Goal: Task Accomplishment & Management: Manage account settings

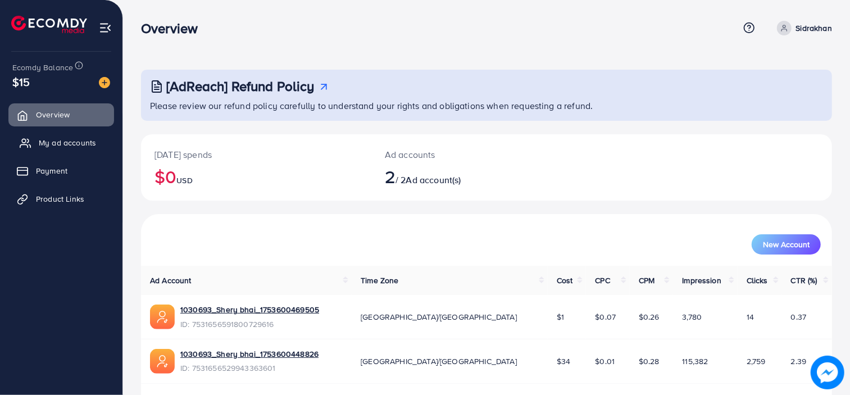
click at [82, 143] on span "My ad accounts" at bounding box center [67, 142] width 57 height 11
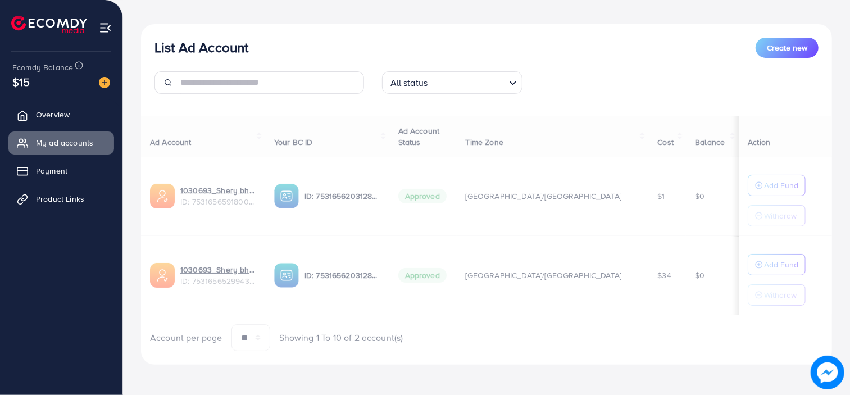
scroll to position [112, 0]
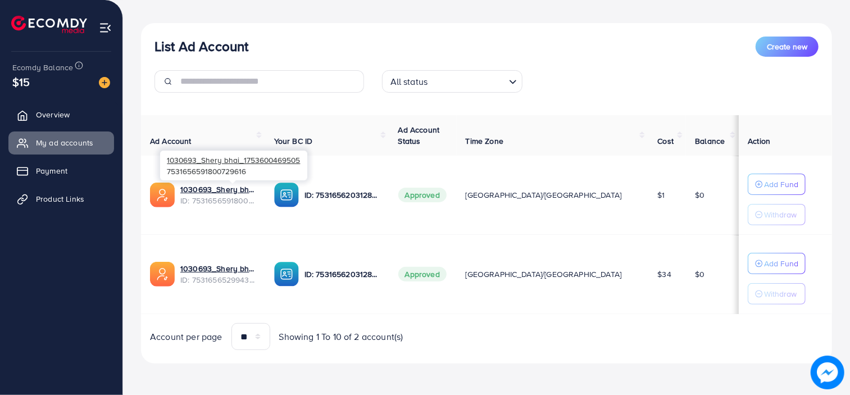
click at [211, 198] on span "ID: 7531656591800729616" at bounding box center [218, 200] width 76 height 11
click at [238, 190] on link "1030693_Shery bhai_1753600469505" at bounding box center [218, 189] width 76 height 11
click at [189, 197] on span "ID: 7531656591800729616" at bounding box center [218, 200] width 76 height 11
click at [220, 189] on link "1030693_Shery bhai_1753600469505" at bounding box center [218, 189] width 76 height 11
click at [59, 173] on span "Payment" at bounding box center [54, 170] width 31 height 11
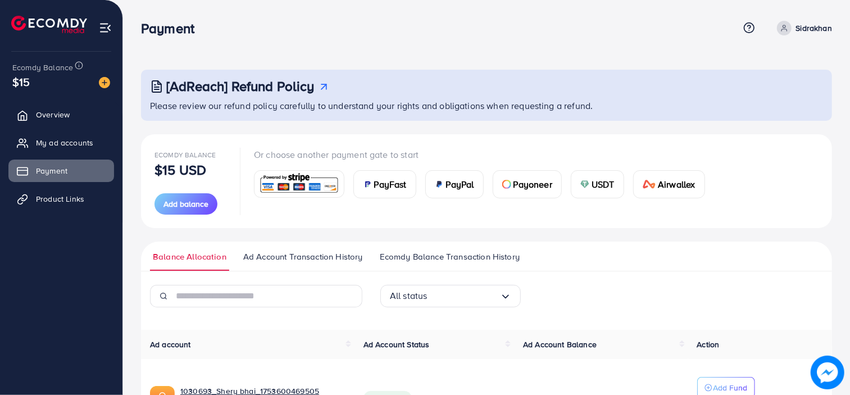
click at [374, 180] on span "PayFast" at bounding box center [390, 184] width 33 height 13
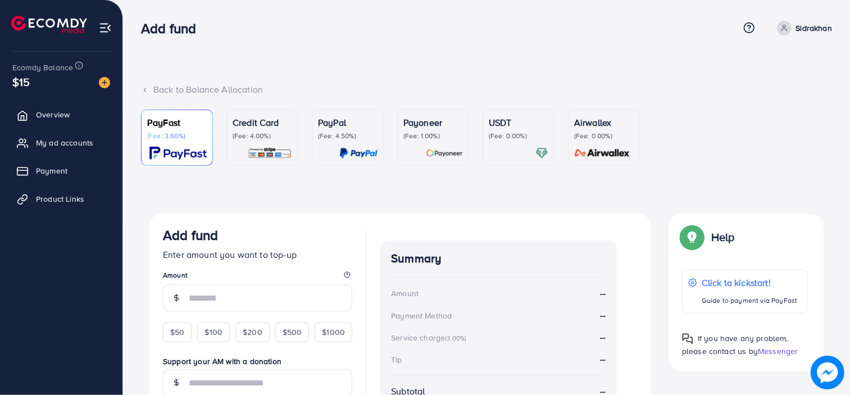
scroll to position [176, 0]
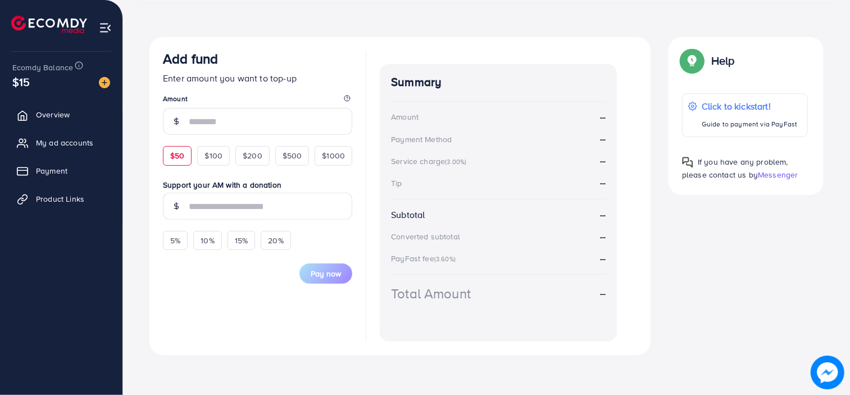
click at [170, 158] on span "$50" at bounding box center [177, 155] width 14 height 11
type input "**"
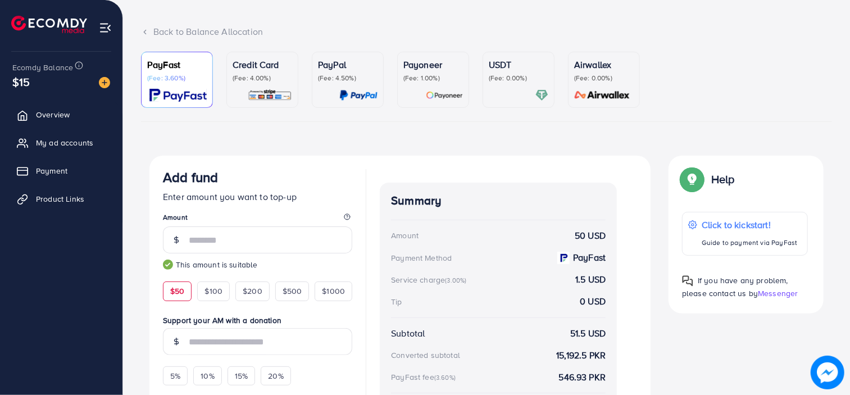
scroll to position [0, 0]
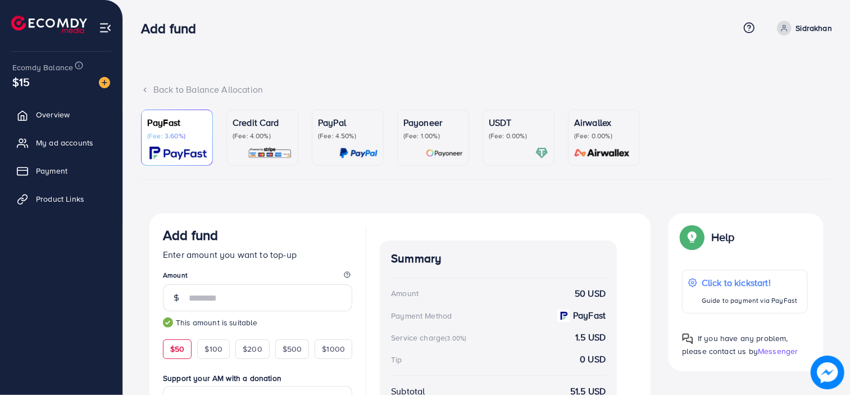
click at [520, 138] on p "(Fee: 0.00%)" at bounding box center [519, 136] width 60 height 9
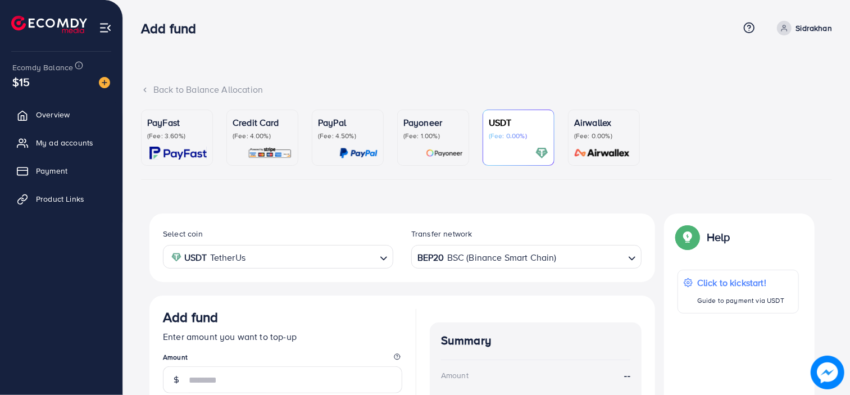
click at [475, 255] on div "BEP20 BSC (Binance Smart Chain)" at bounding box center [520, 256] width 210 height 20
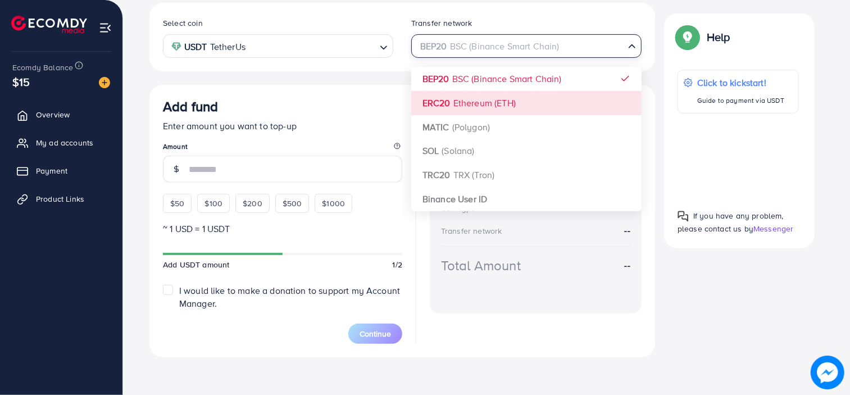
scroll to position [212, 0]
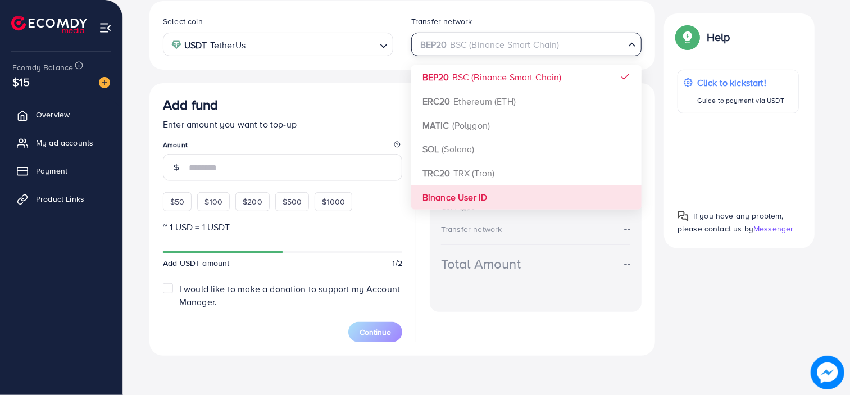
click at [472, 201] on div "Select coin USDT TetherUs Loading... Transfer network BEP20 BSC (Binance Smart …" at bounding box center [403, 178] width 506 height 355
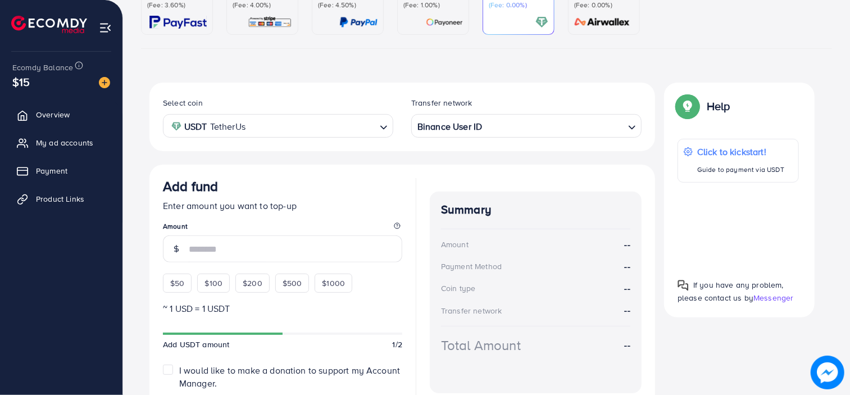
scroll to position [130, 0]
click at [181, 285] on span "$50" at bounding box center [177, 284] width 14 height 11
type input "**"
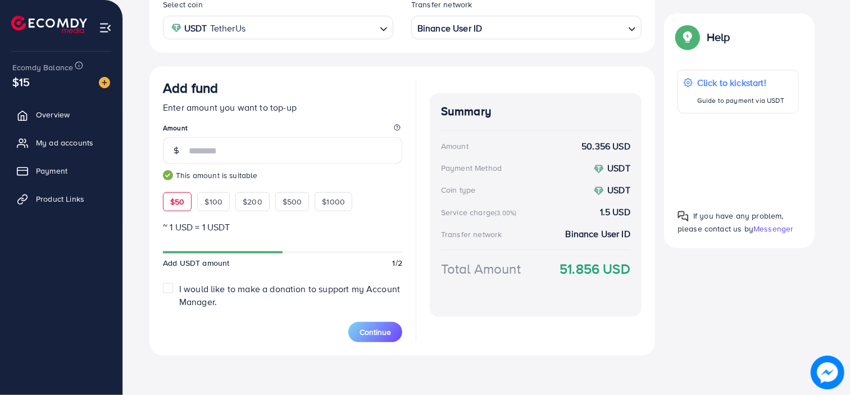
scroll to position [0, 0]
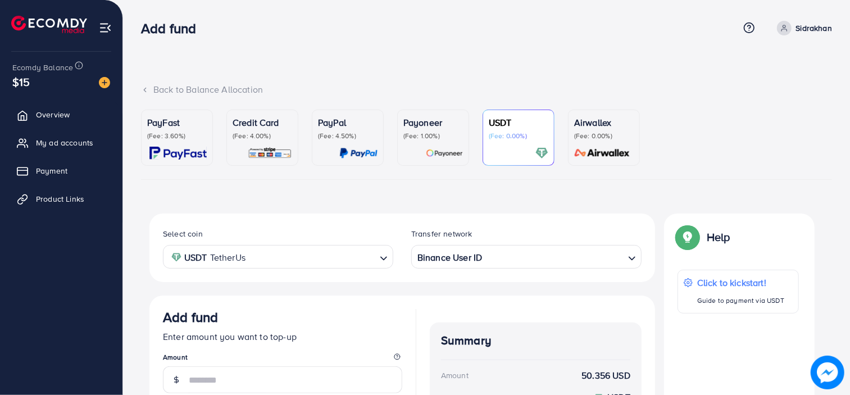
click at [337, 149] on div at bounding box center [348, 153] width 60 height 13
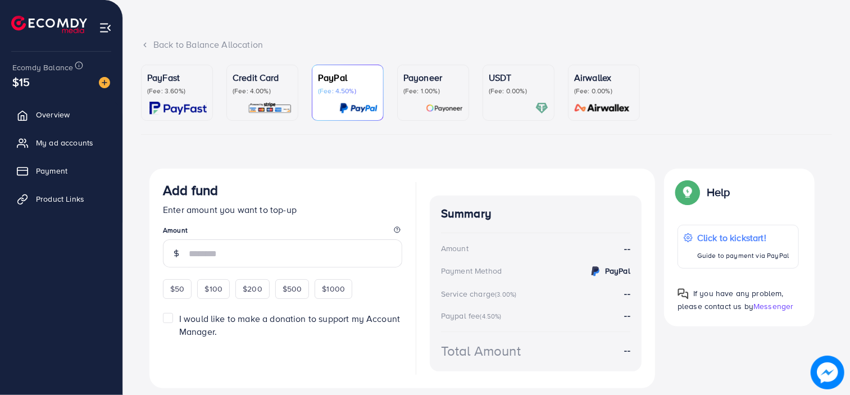
scroll to position [79, 0]
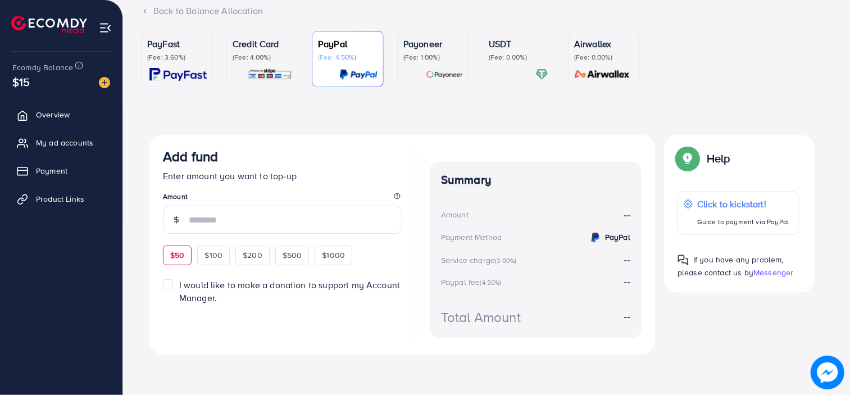
click at [183, 257] on span "$50" at bounding box center [177, 255] width 14 height 11
type input "**"
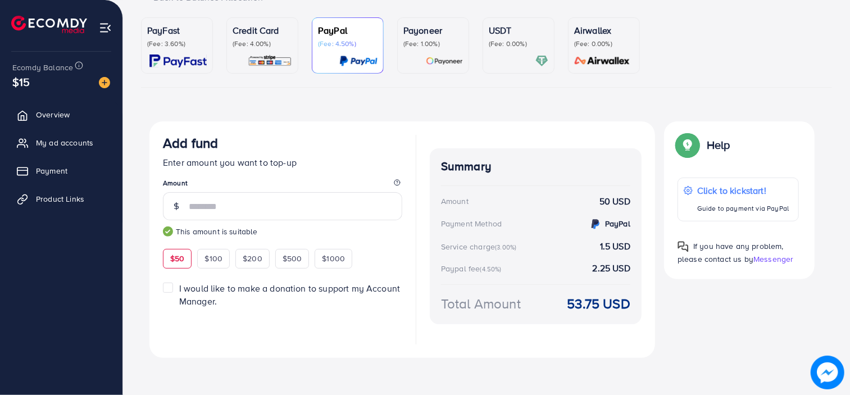
scroll to position [96, 0]
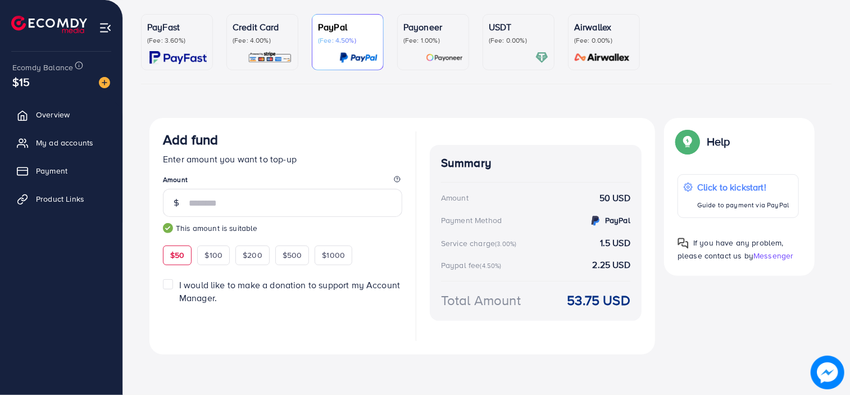
click at [400, 41] on link "Payoneer (Fee: 1.00%)" at bounding box center [433, 42] width 72 height 56
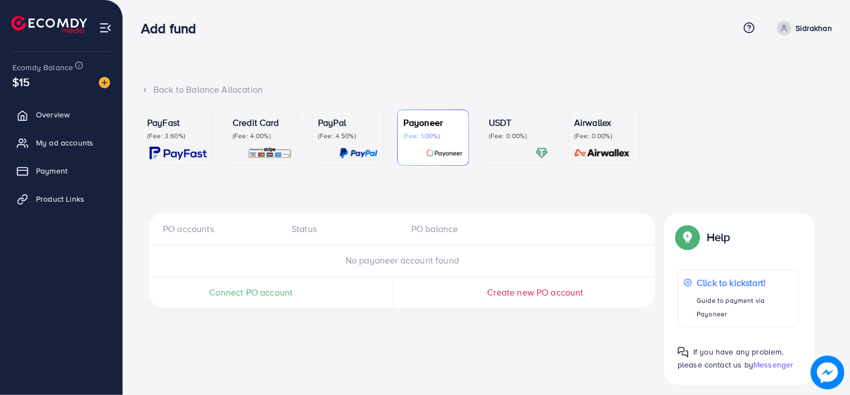
scroll to position [7, 0]
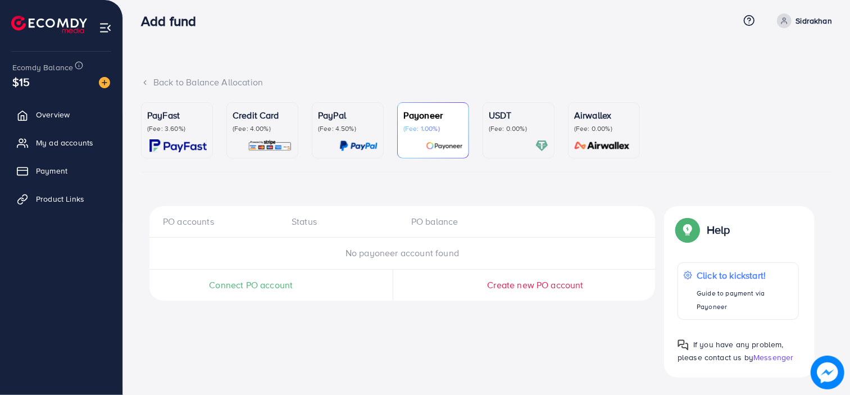
click at [182, 155] on link "PayFast (Fee: 3.60%)" at bounding box center [177, 130] width 72 height 56
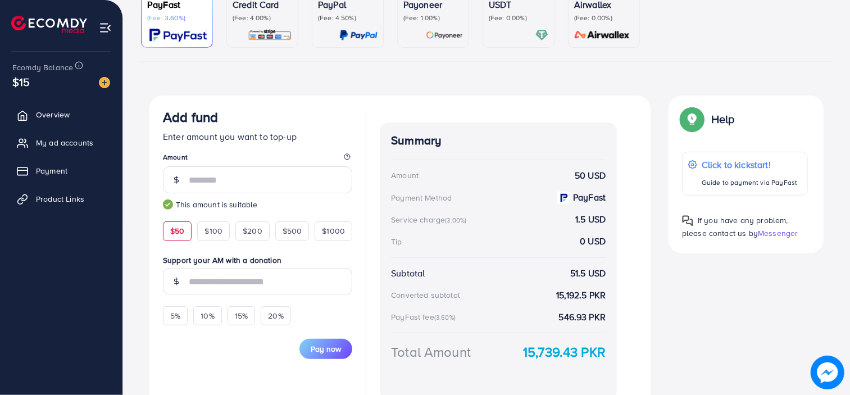
scroll to position [176, 0]
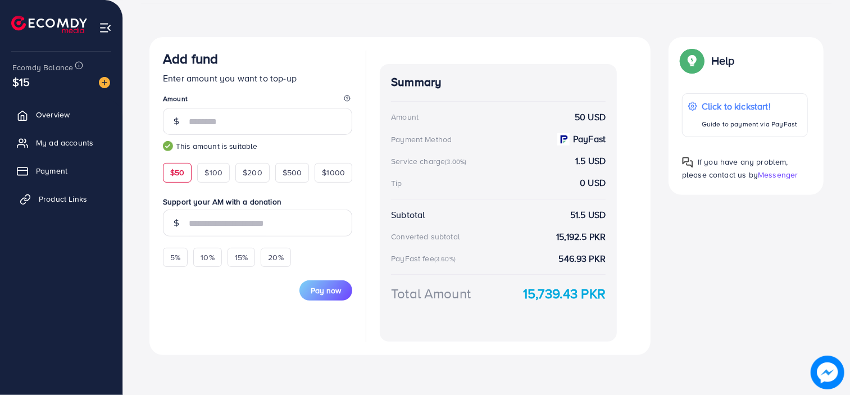
click at [63, 198] on span "Product Links" at bounding box center [63, 198] width 48 height 11
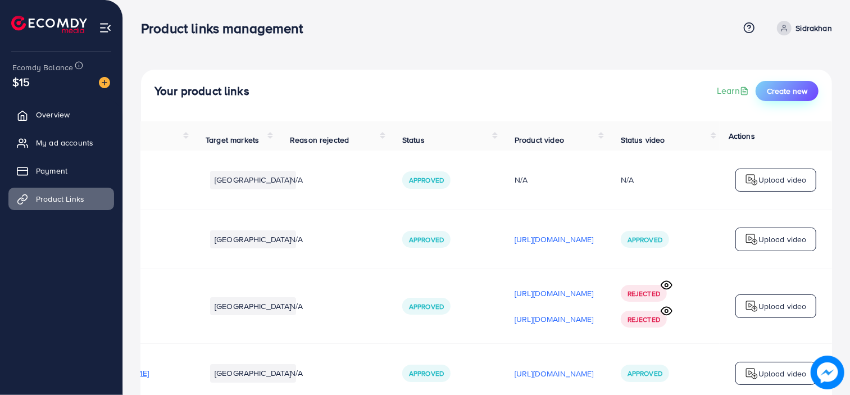
click at [787, 83] on button "Create new" at bounding box center [787, 91] width 63 height 20
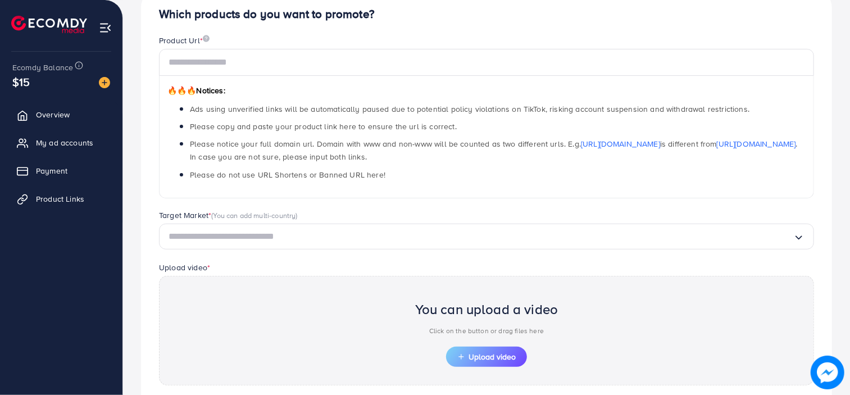
scroll to position [87, 0]
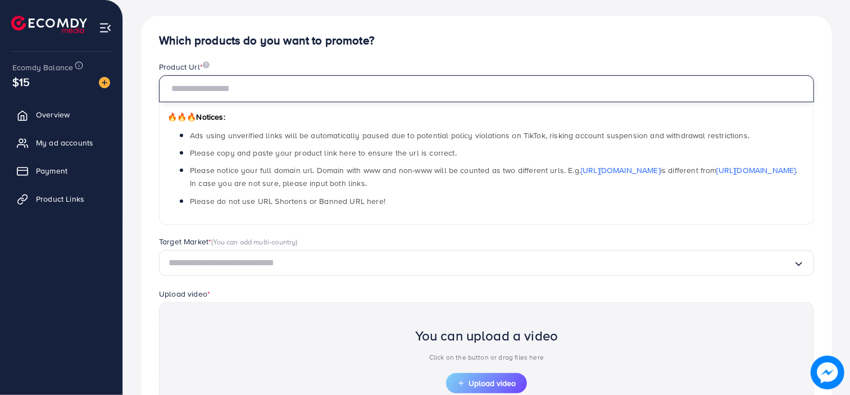
click at [356, 80] on input "text" at bounding box center [486, 88] width 655 height 27
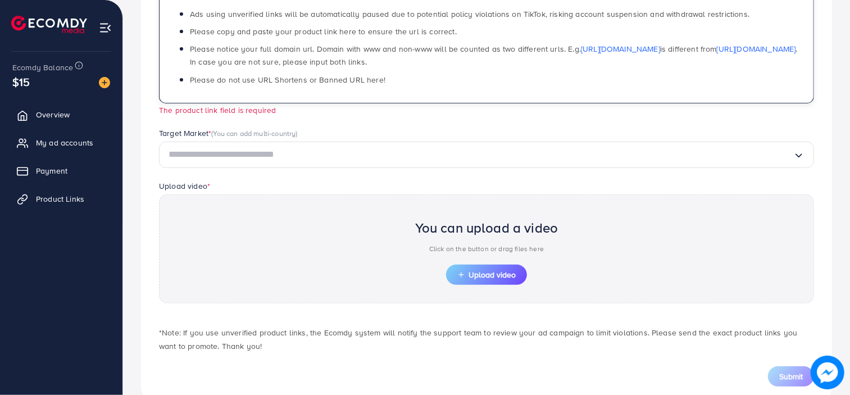
scroll to position [236, 0]
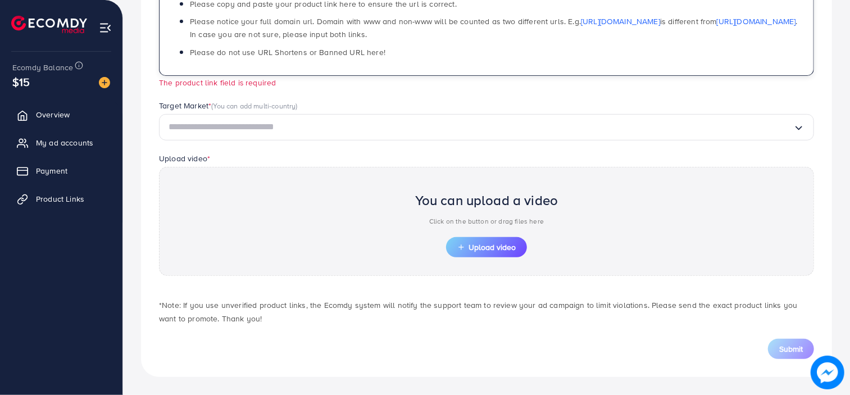
click at [361, 93] on div "Product Url * 🔥🔥🔥 Notices: Ads using unverified links will be automatically pau…" at bounding box center [486, 6] width 673 height 188
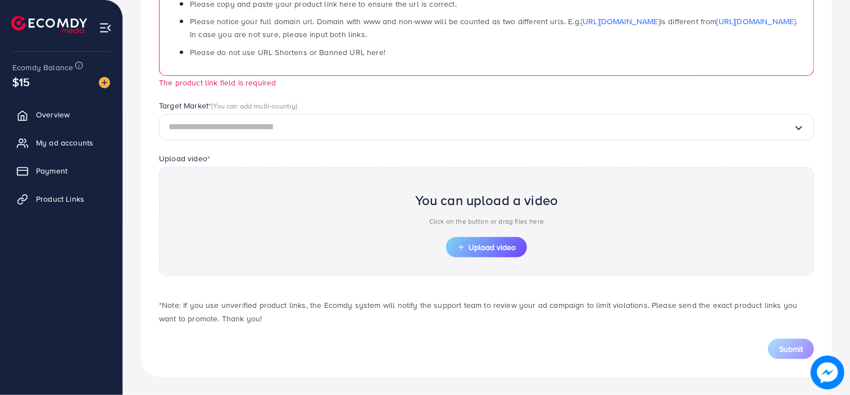
click at [367, 121] on input "Search for option" at bounding box center [481, 127] width 625 height 17
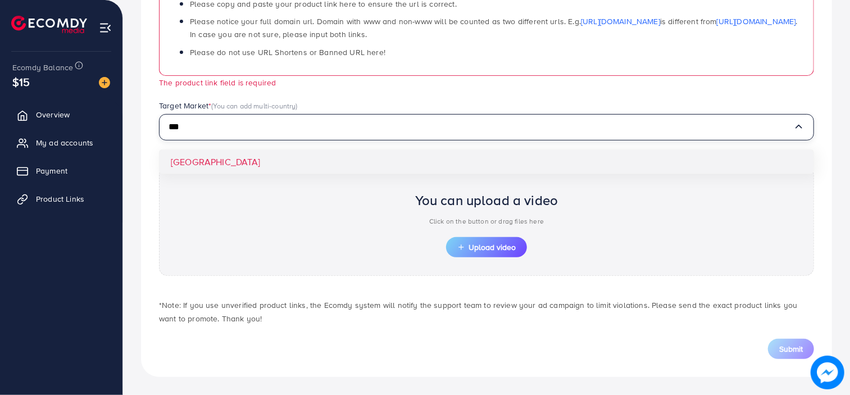
type input "***"
click at [326, 160] on div "Which products do you want to promote? Product Url * 🔥🔥🔥 Notices: Ads using unv…" at bounding box center [486, 122] width 691 height 510
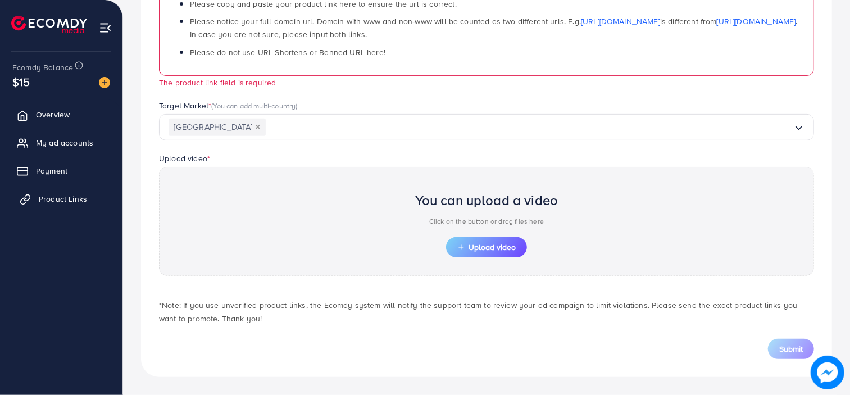
click at [64, 189] on link "Product Links" at bounding box center [61, 199] width 106 height 22
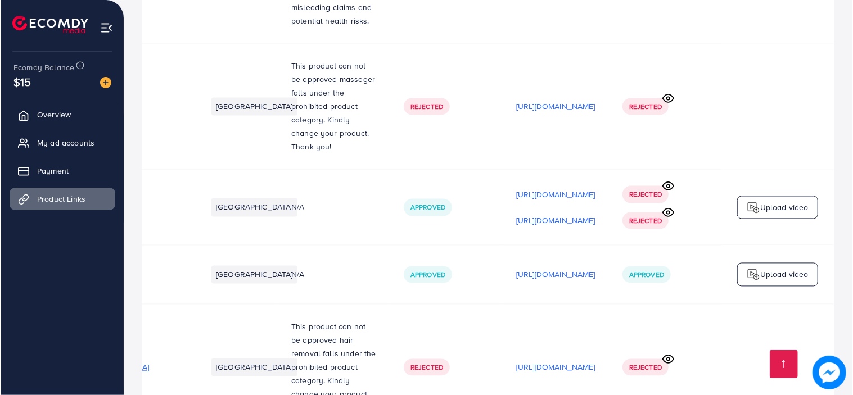
scroll to position [0, 255]
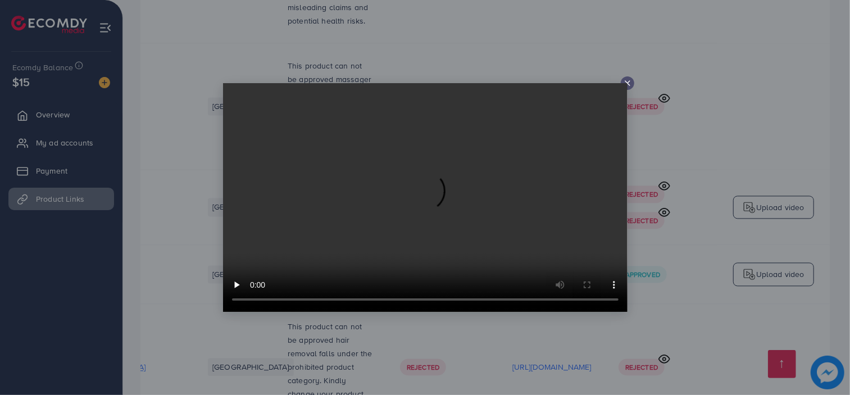
scroll to position [0, 255]
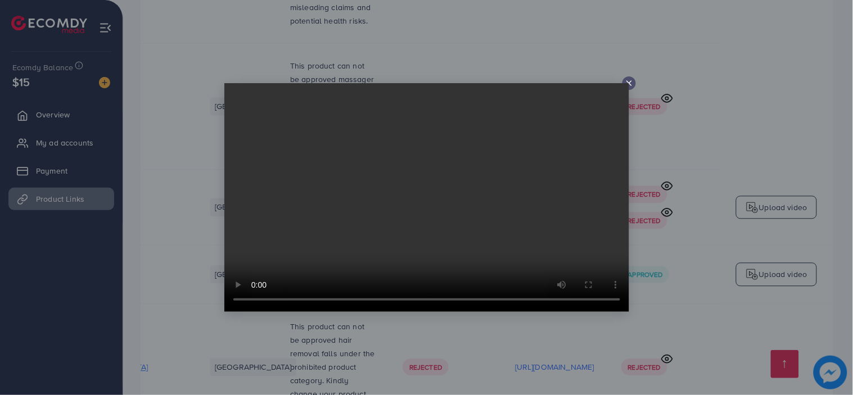
click at [627, 79] on icon at bounding box center [628, 83] width 9 height 9
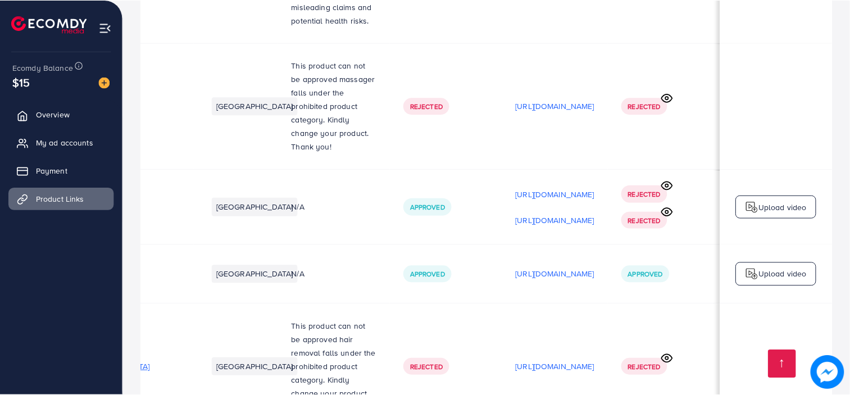
scroll to position [0, 253]
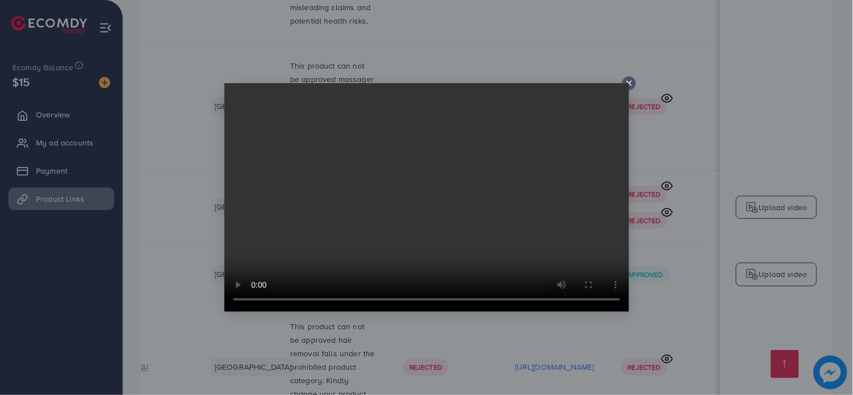
click at [630, 84] on line at bounding box center [629, 83] width 4 height 4
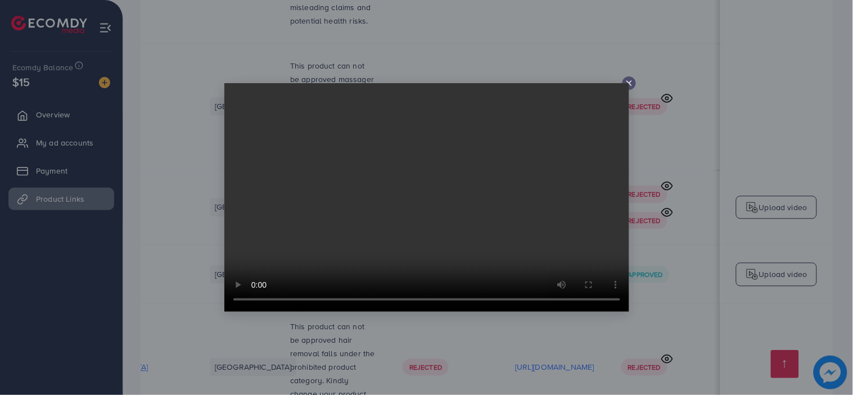
click at [627, 79] on icon at bounding box center [628, 83] width 9 height 9
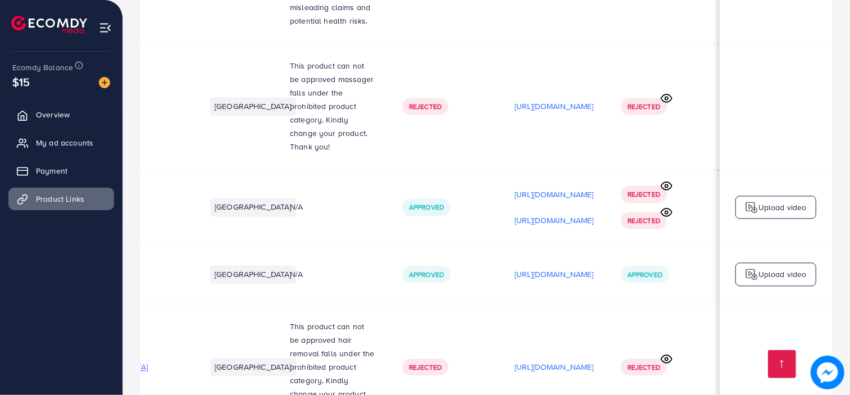
scroll to position [0, 0]
